Goal: Task Accomplishment & Management: Complete application form

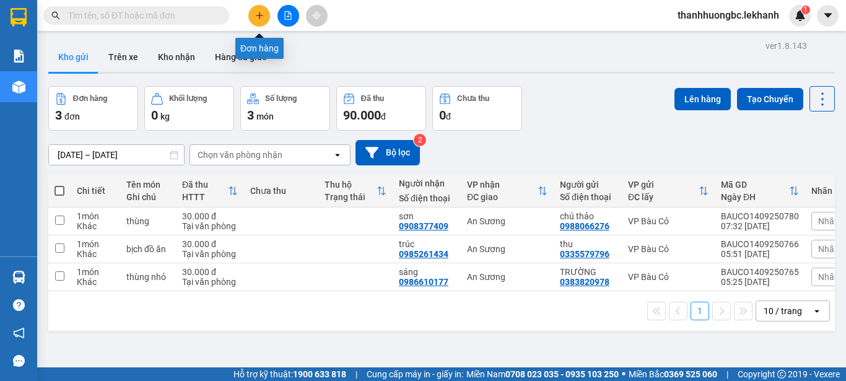
click at [263, 18] on icon "plus" at bounding box center [259, 15] width 9 height 9
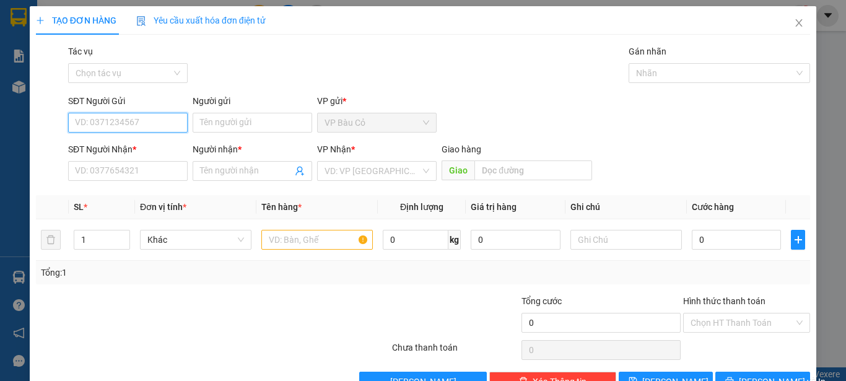
click at [179, 126] on input "SĐT Người Gửi" at bounding box center [128, 123] width 120 height 20
type input "0984949689"
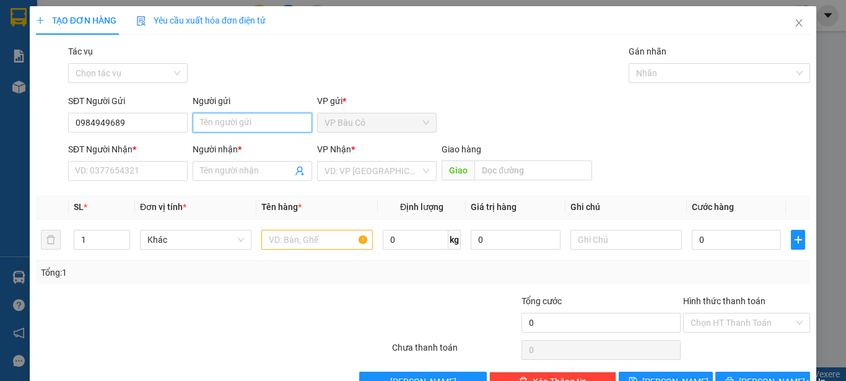
click at [219, 122] on input "Người gửi" at bounding box center [253, 123] width 120 height 20
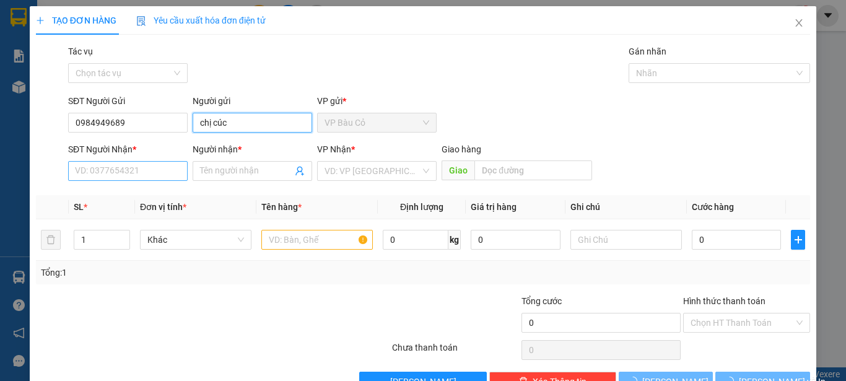
type input "chị cúc"
click at [142, 172] on input "SĐT Người Nhận *" at bounding box center [128, 171] width 120 height 20
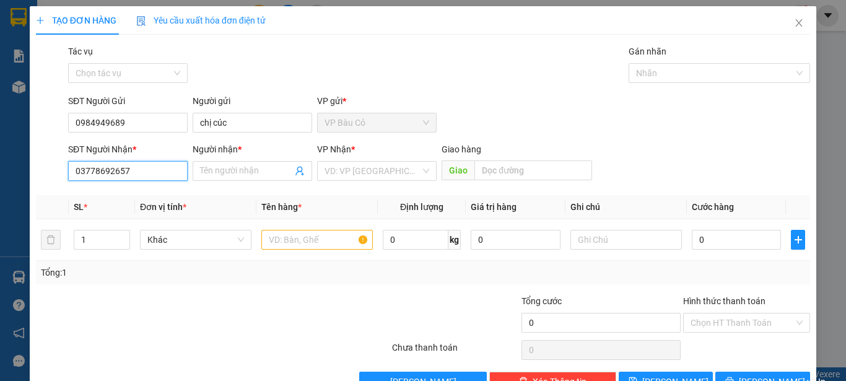
click at [96, 169] on input "03778692657" at bounding box center [128, 171] width 120 height 20
click at [91, 167] on input "03778692657" at bounding box center [128, 171] width 120 height 20
type input "0378692657"
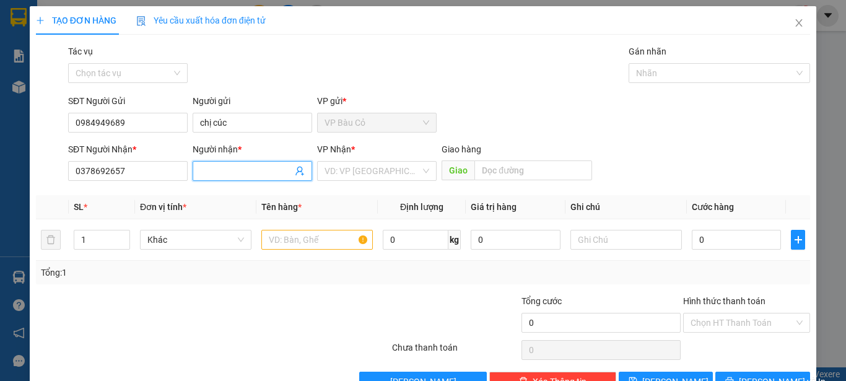
click at [238, 177] on input "Người nhận *" at bounding box center [246, 171] width 92 height 14
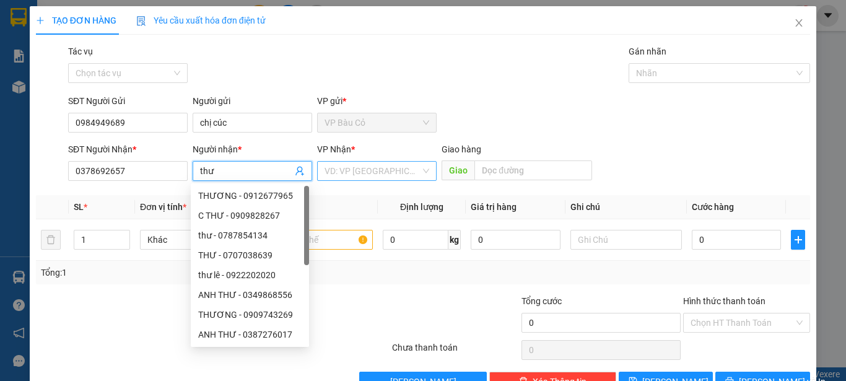
type input "thư"
click at [387, 168] on input "search" at bounding box center [372, 171] width 96 height 19
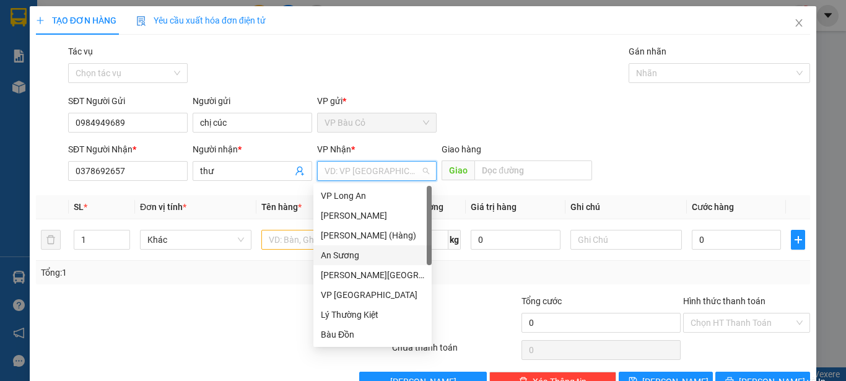
click at [354, 253] on div "An Sương" at bounding box center [372, 255] width 103 height 14
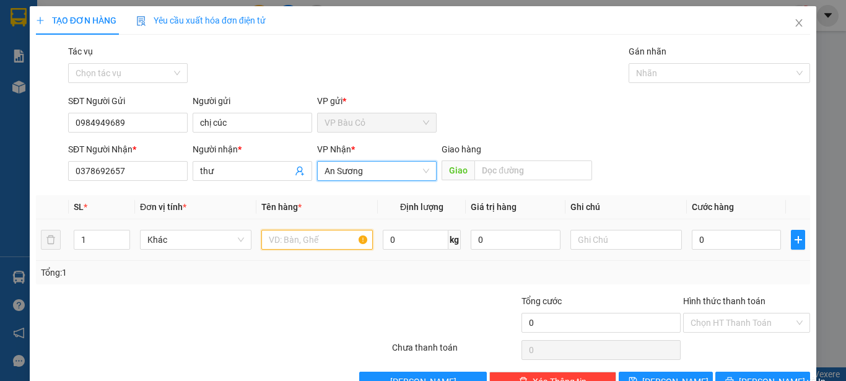
click at [284, 246] on input "text" at bounding box center [316, 240] width 111 height 20
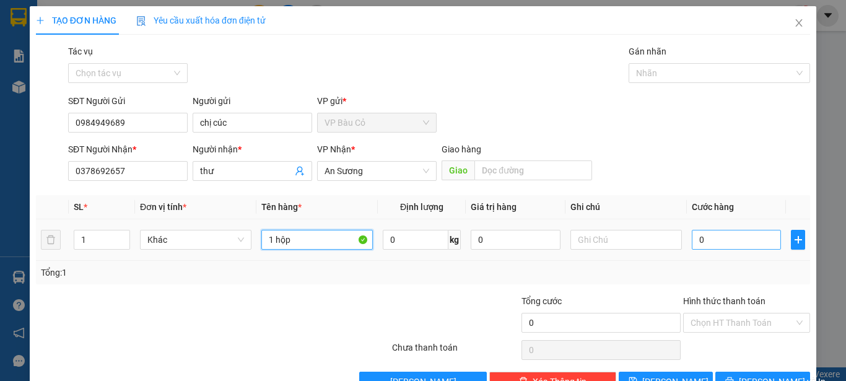
type input "1 hộp"
click at [707, 243] on input "0" at bounding box center [736, 240] width 89 height 20
type input "3"
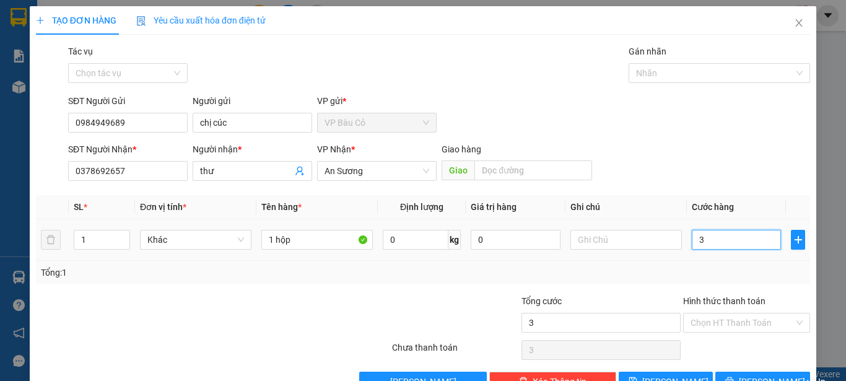
type input "30"
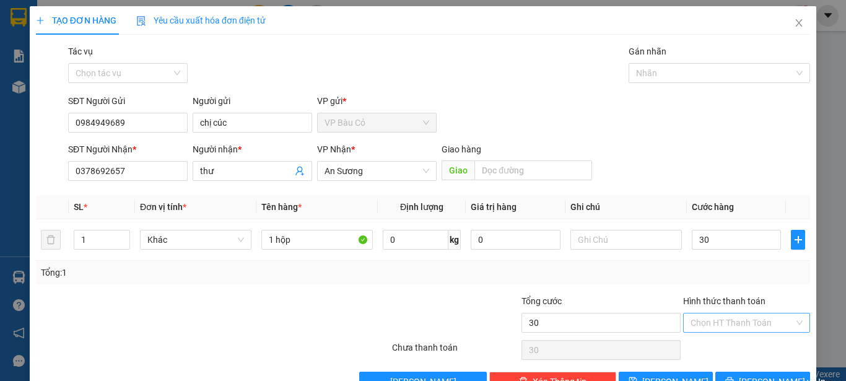
type input "30.000"
click at [722, 317] on input "Hình thức thanh toán" at bounding box center [741, 322] width 103 height 19
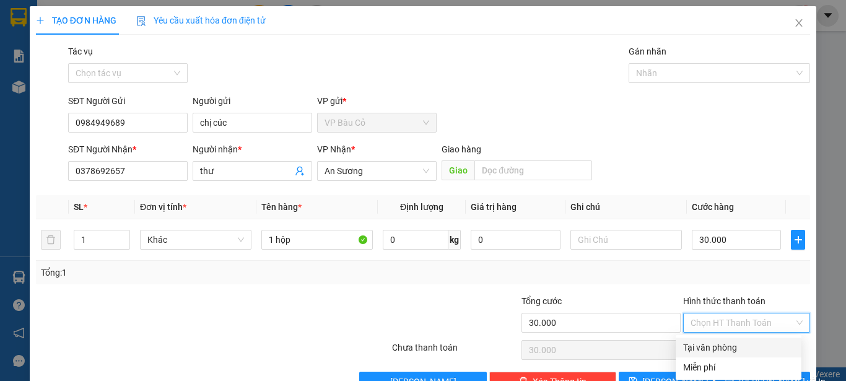
click at [711, 346] on div "Tại văn phòng" at bounding box center [738, 348] width 111 height 14
type input "0"
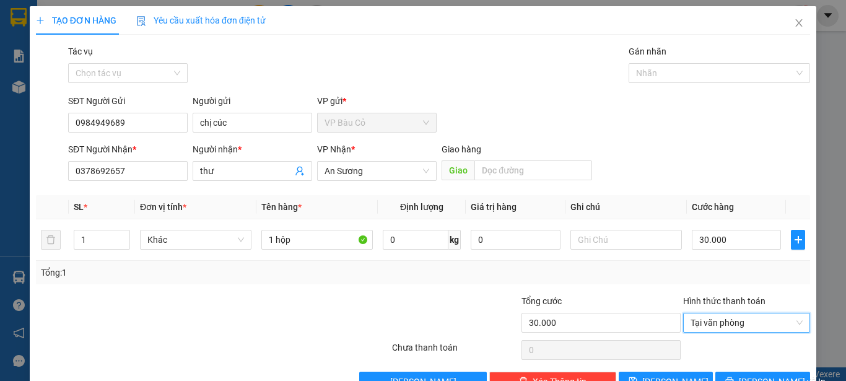
scroll to position [35, 0]
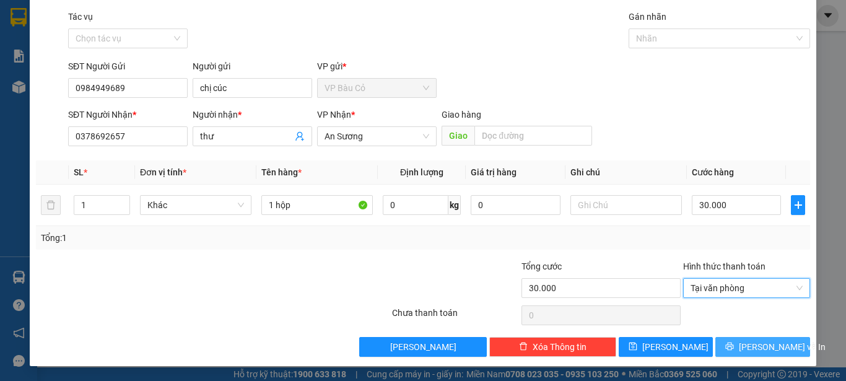
click at [753, 344] on span "[PERSON_NAME] và In" at bounding box center [782, 347] width 87 height 14
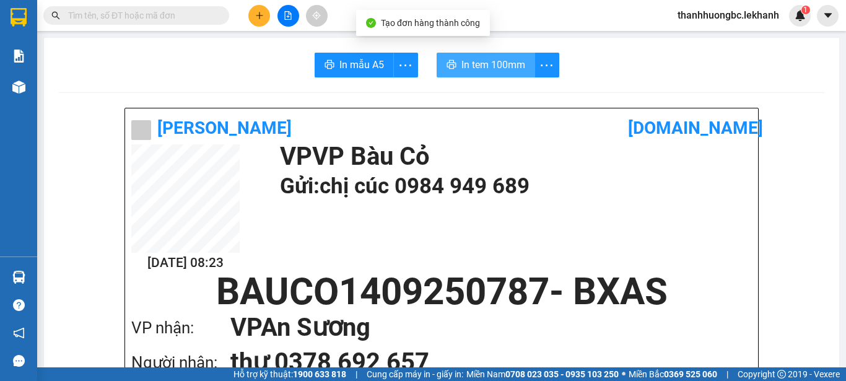
click at [476, 63] on span "In tem 100mm" at bounding box center [493, 64] width 64 height 15
